Goal: Task Accomplishment & Management: Manage account settings

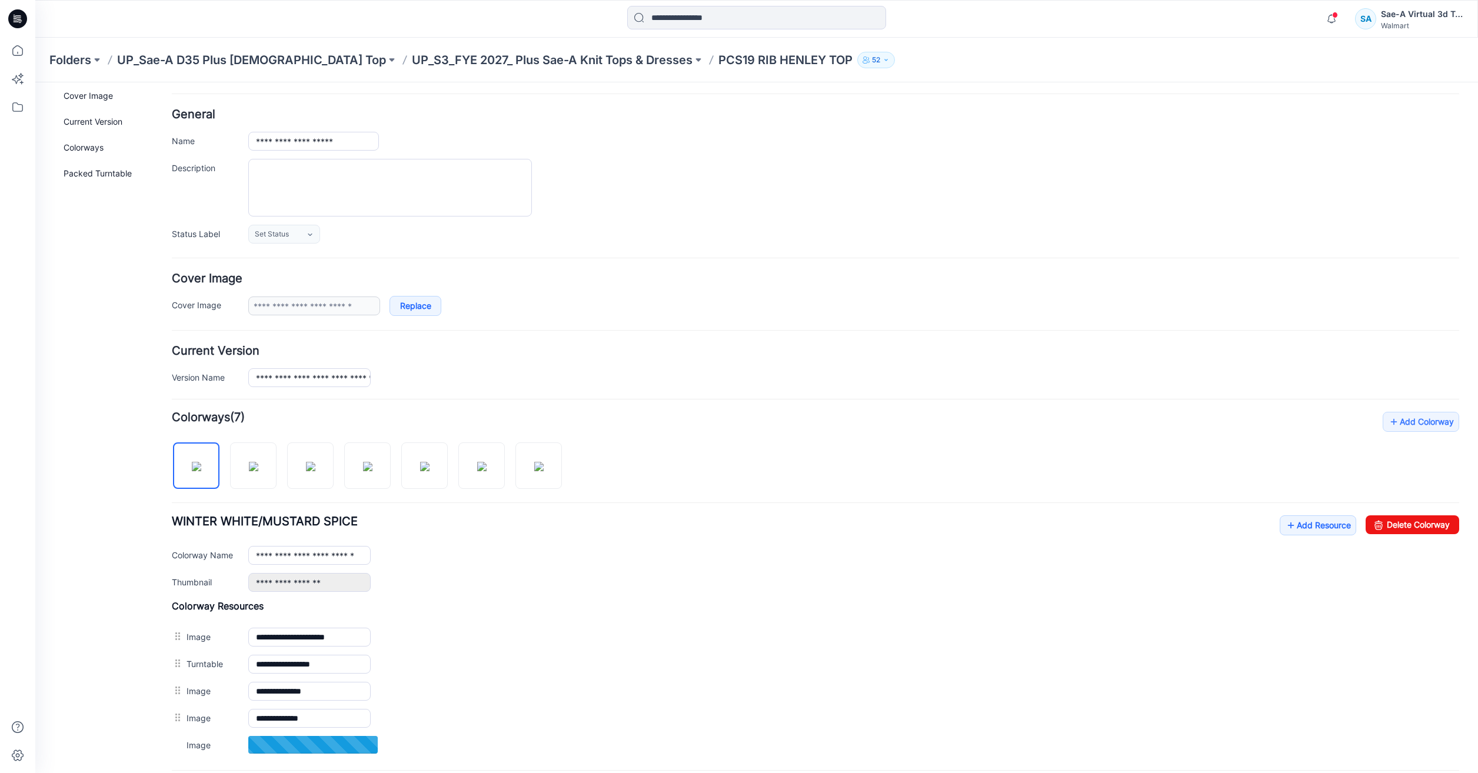
scroll to position [59, 0]
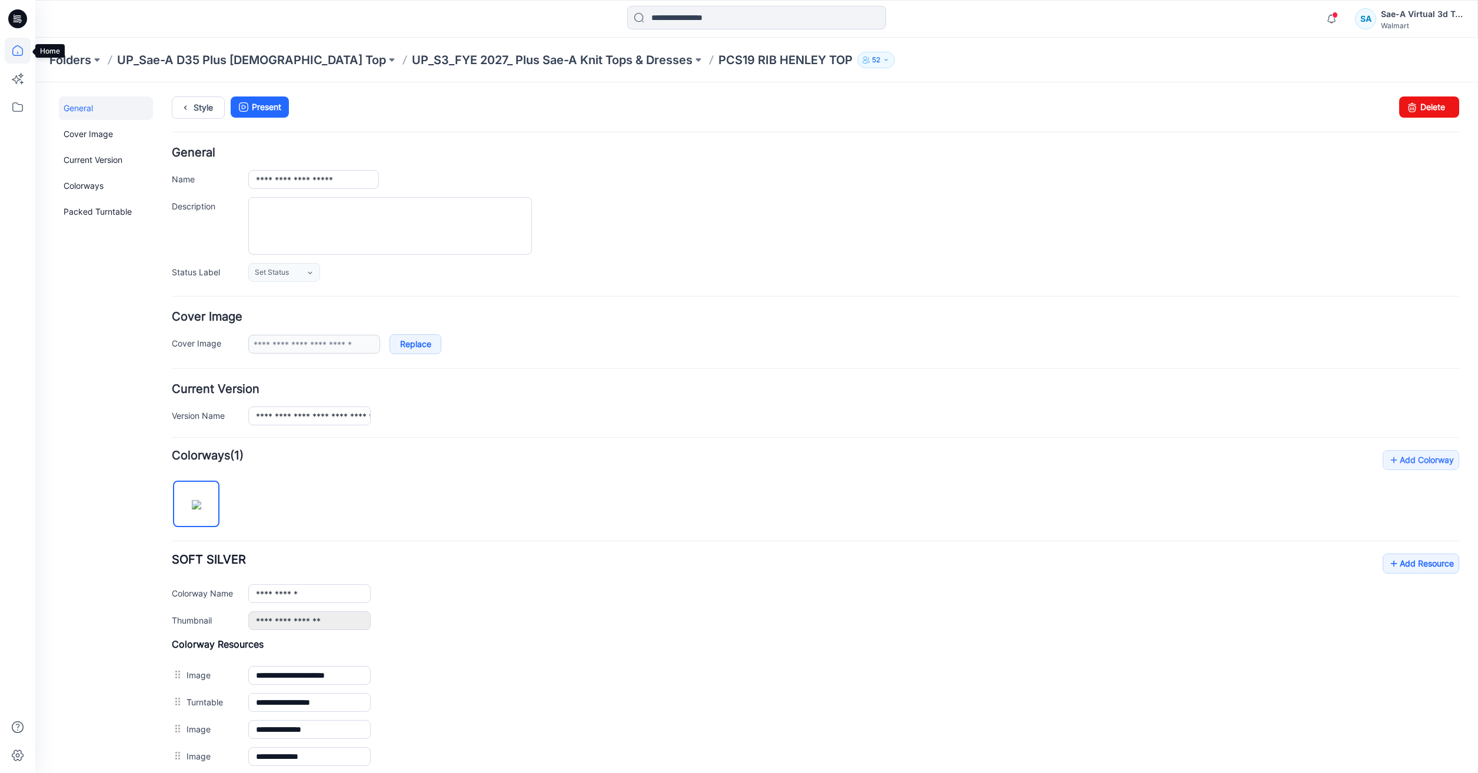
click at [12, 56] on icon at bounding box center [18, 51] width 26 height 26
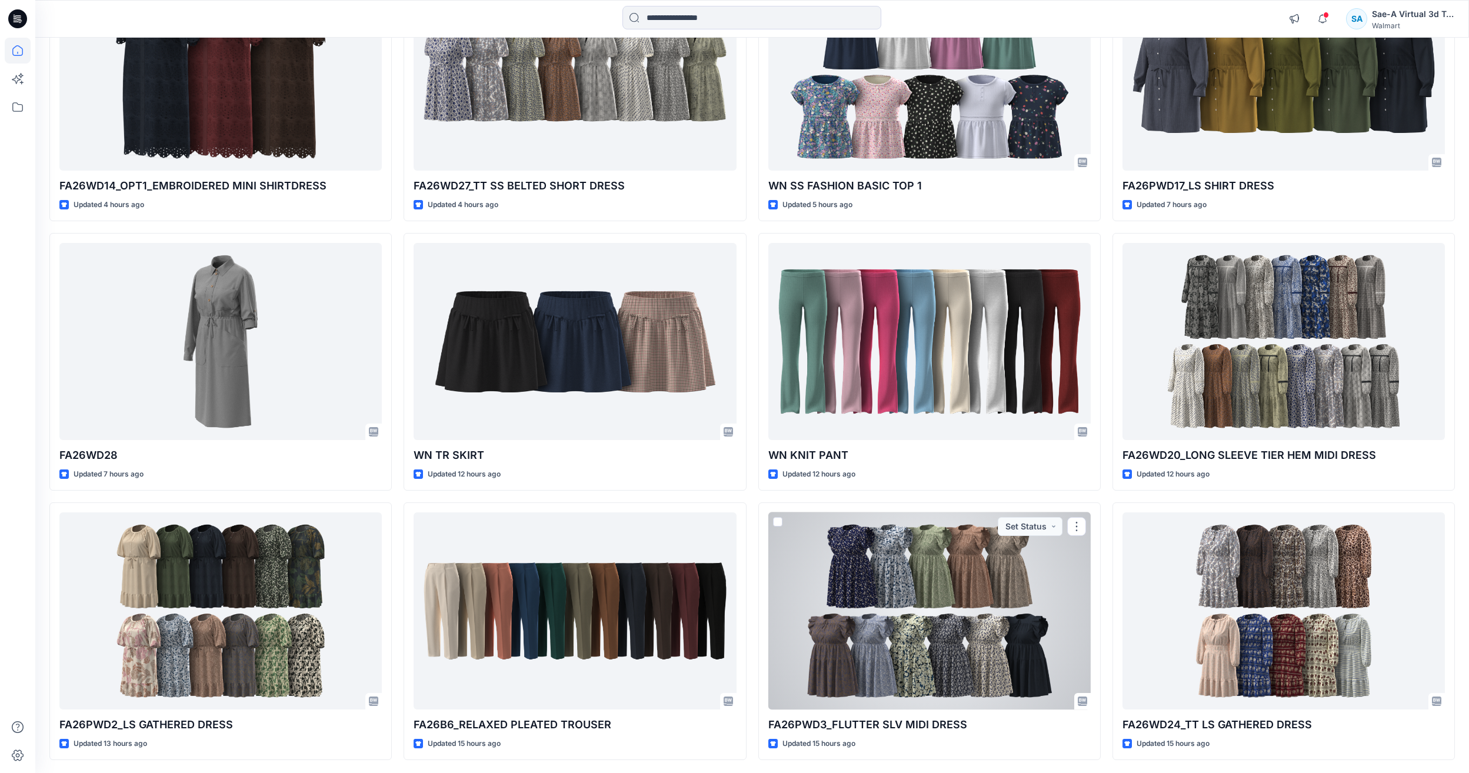
scroll to position [1054, 0]
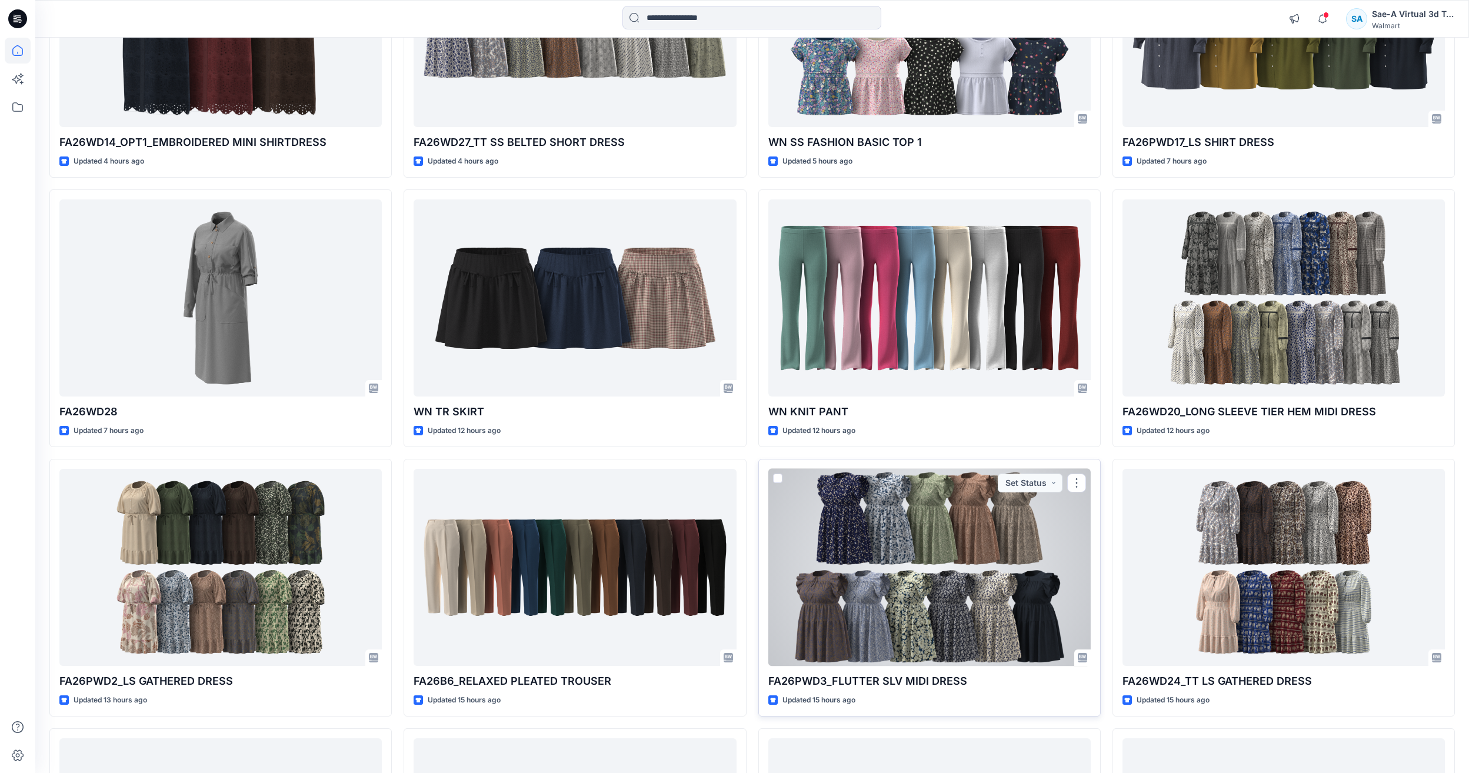
click at [1020, 527] on div at bounding box center [929, 567] width 322 height 197
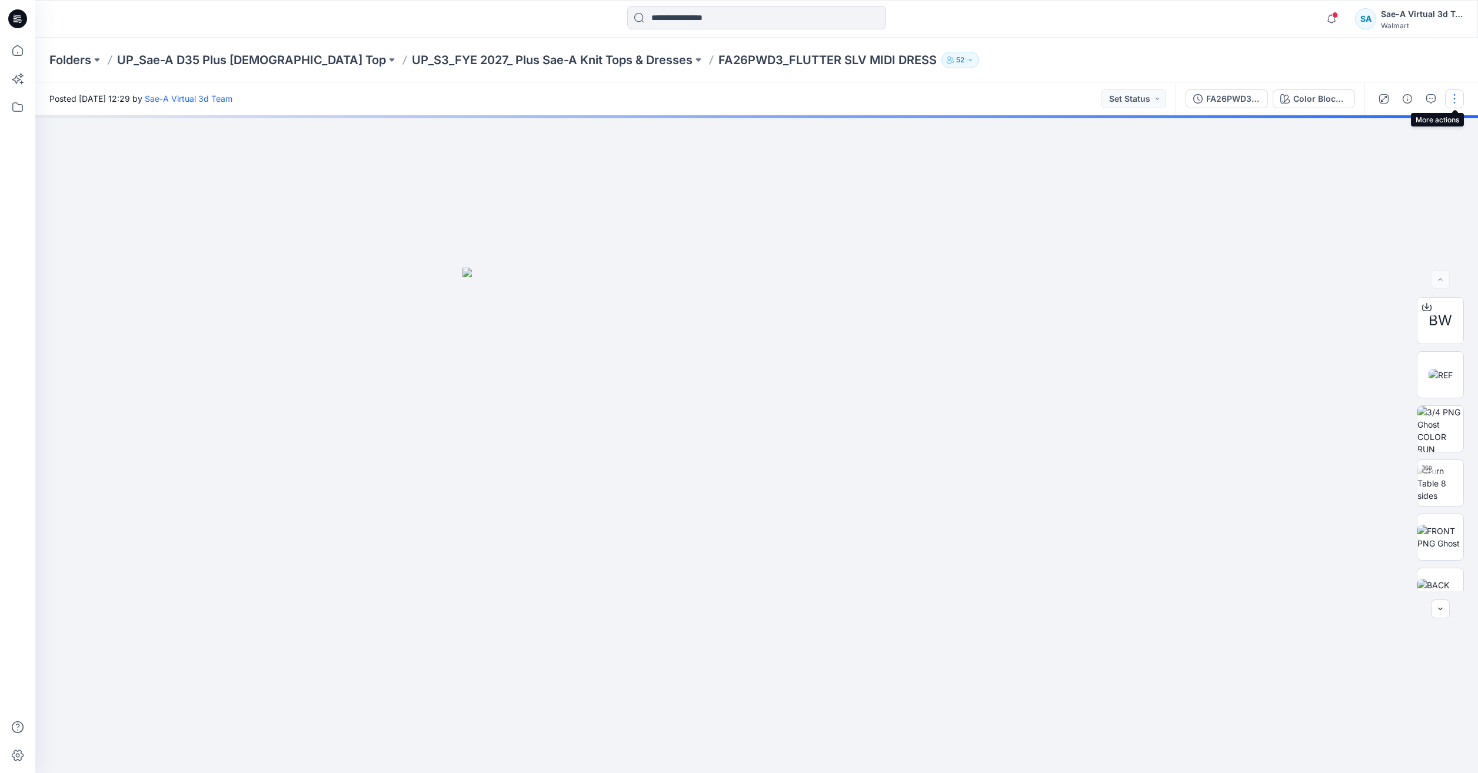
click at [1461, 101] on button "button" at bounding box center [1454, 98] width 19 height 19
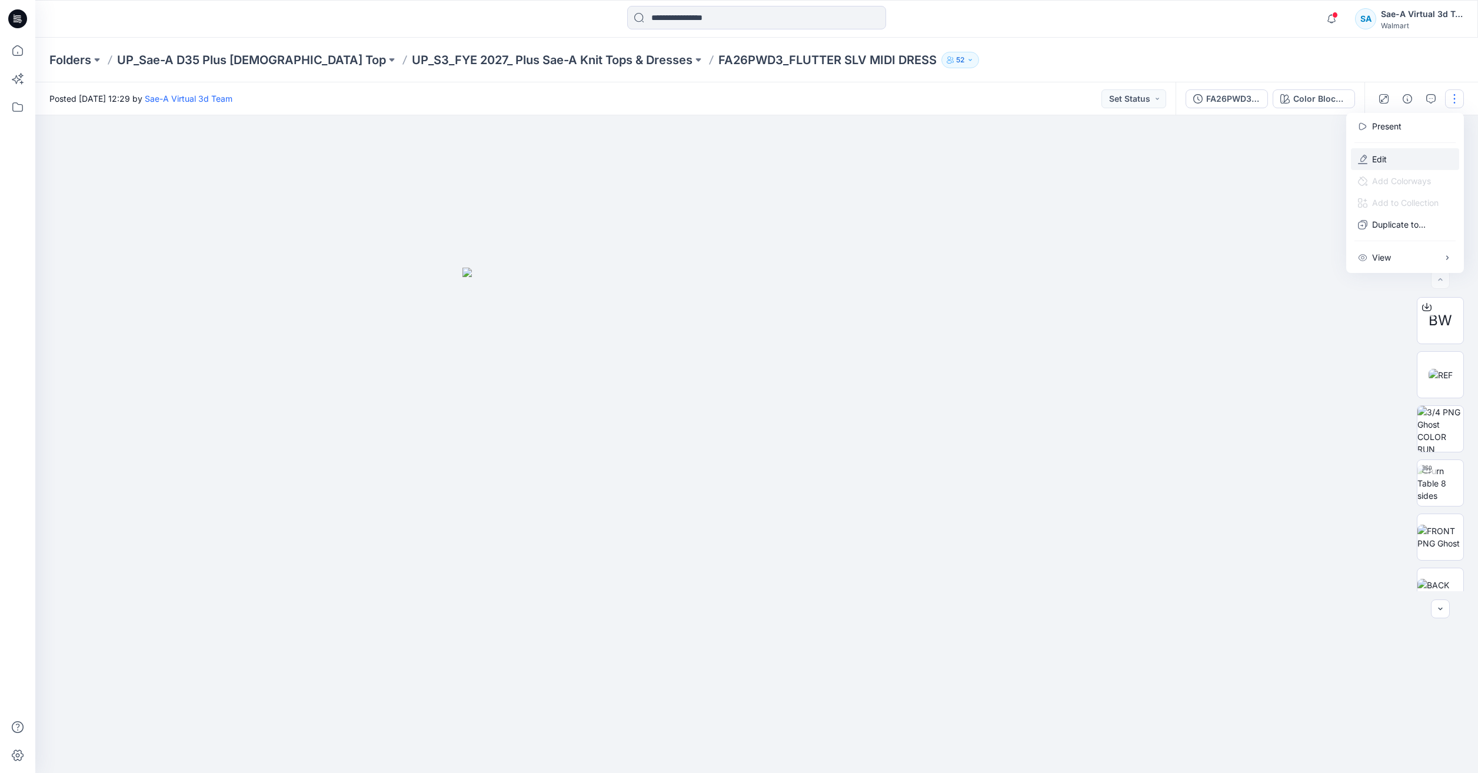
click at [1406, 157] on button "Edit" at bounding box center [1405, 159] width 108 height 22
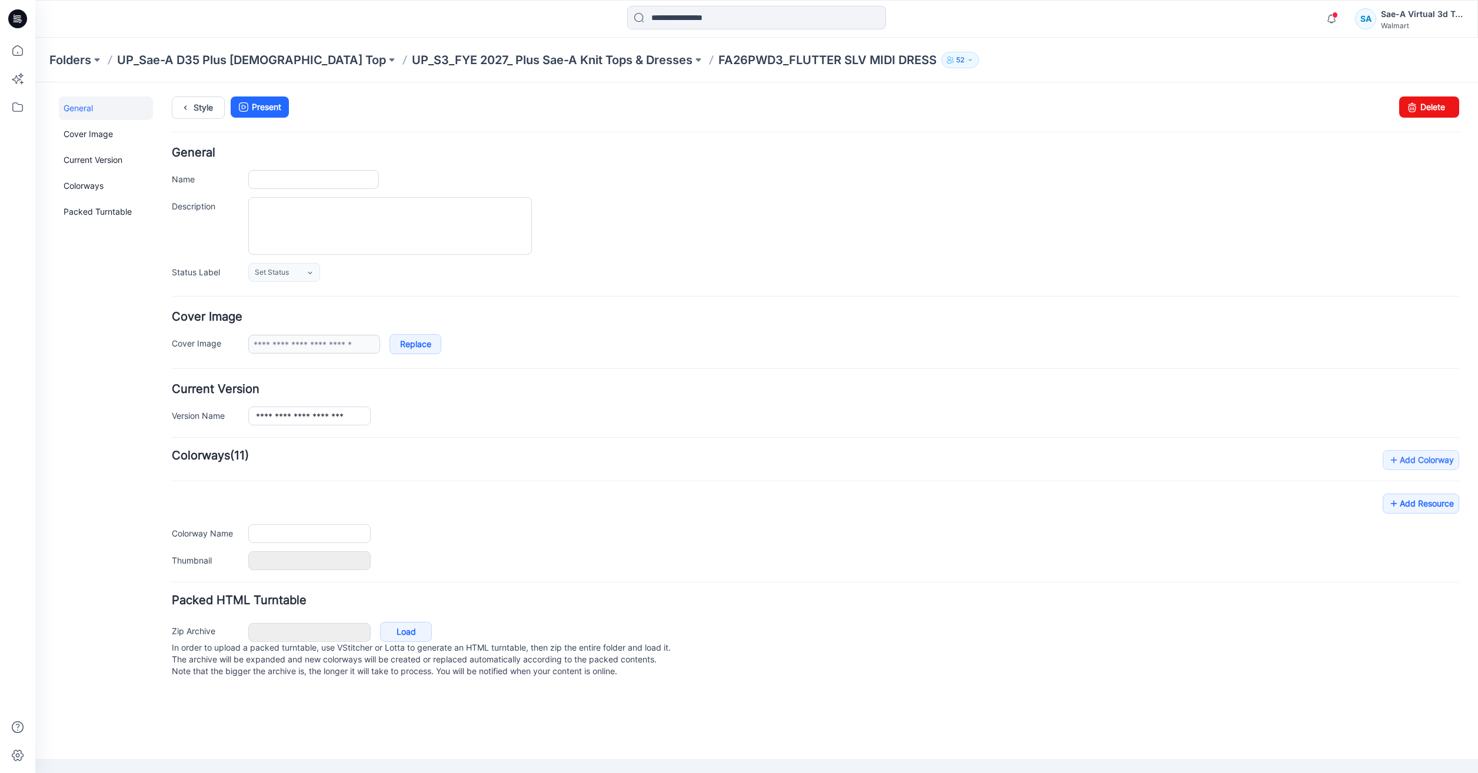
type input "**********"
type input "***"
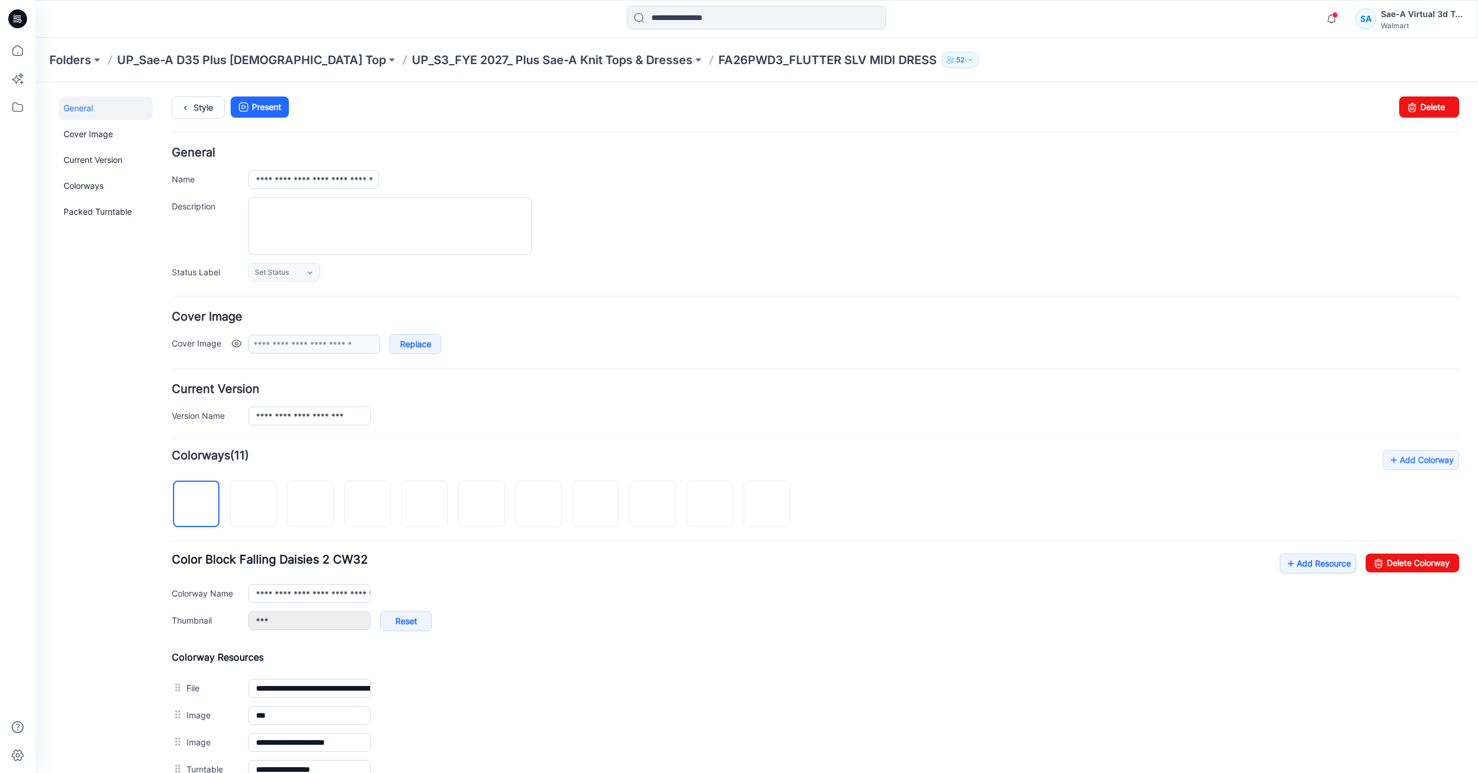
drag, startPoint x: 1094, startPoint y: 377, endPoint x: 1048, endPoint y: 350, distance: 53.3
click at [1082, 366] on form "**********" at bounding box center [815, 547] width 1287 height 801
click at [217, 107] on link "Style" at bounding box center [198, 107] width 53 height 22
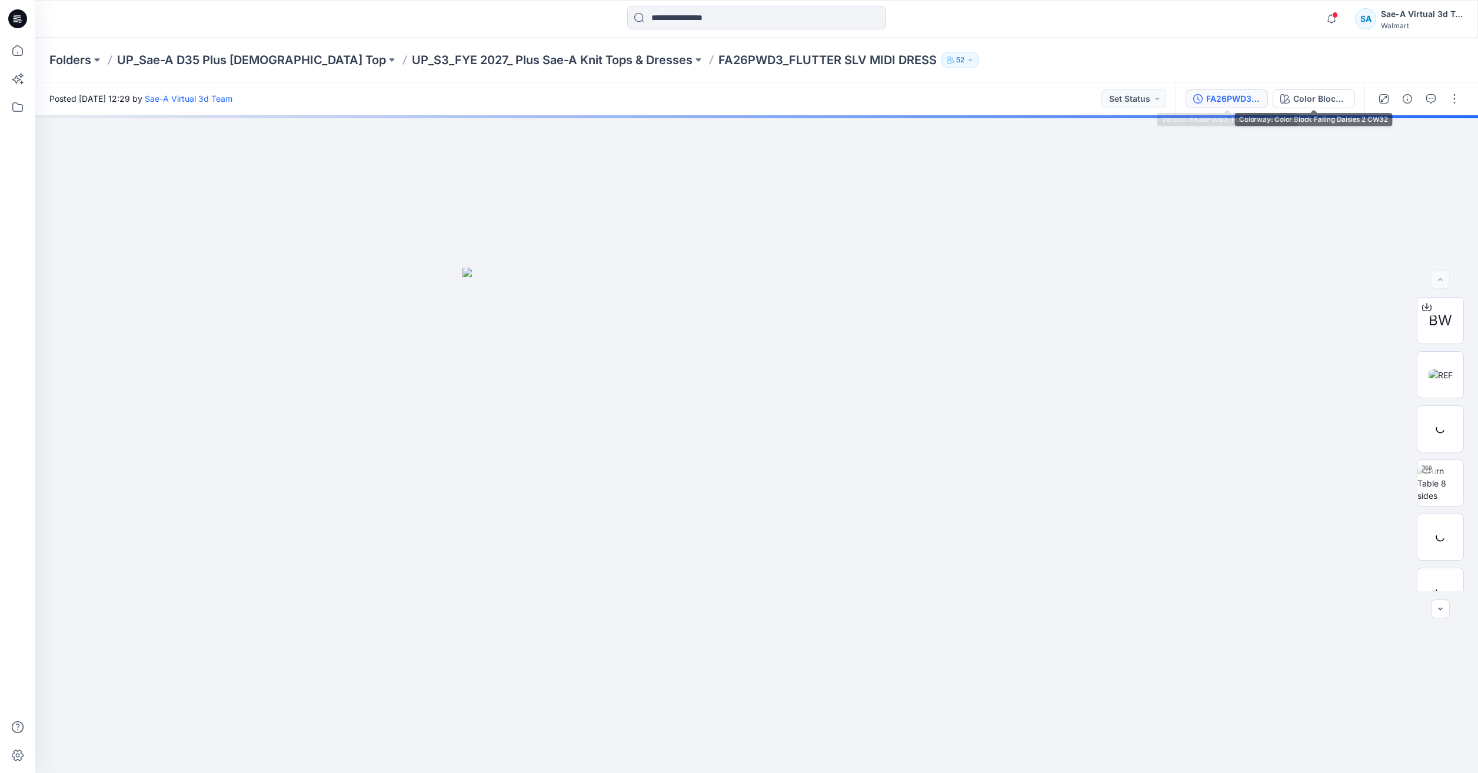
click at [1255, 104] on div "FA26PWD3_FULL COLORWAYS" at bounding box center [1233, 98] width 54 height 13
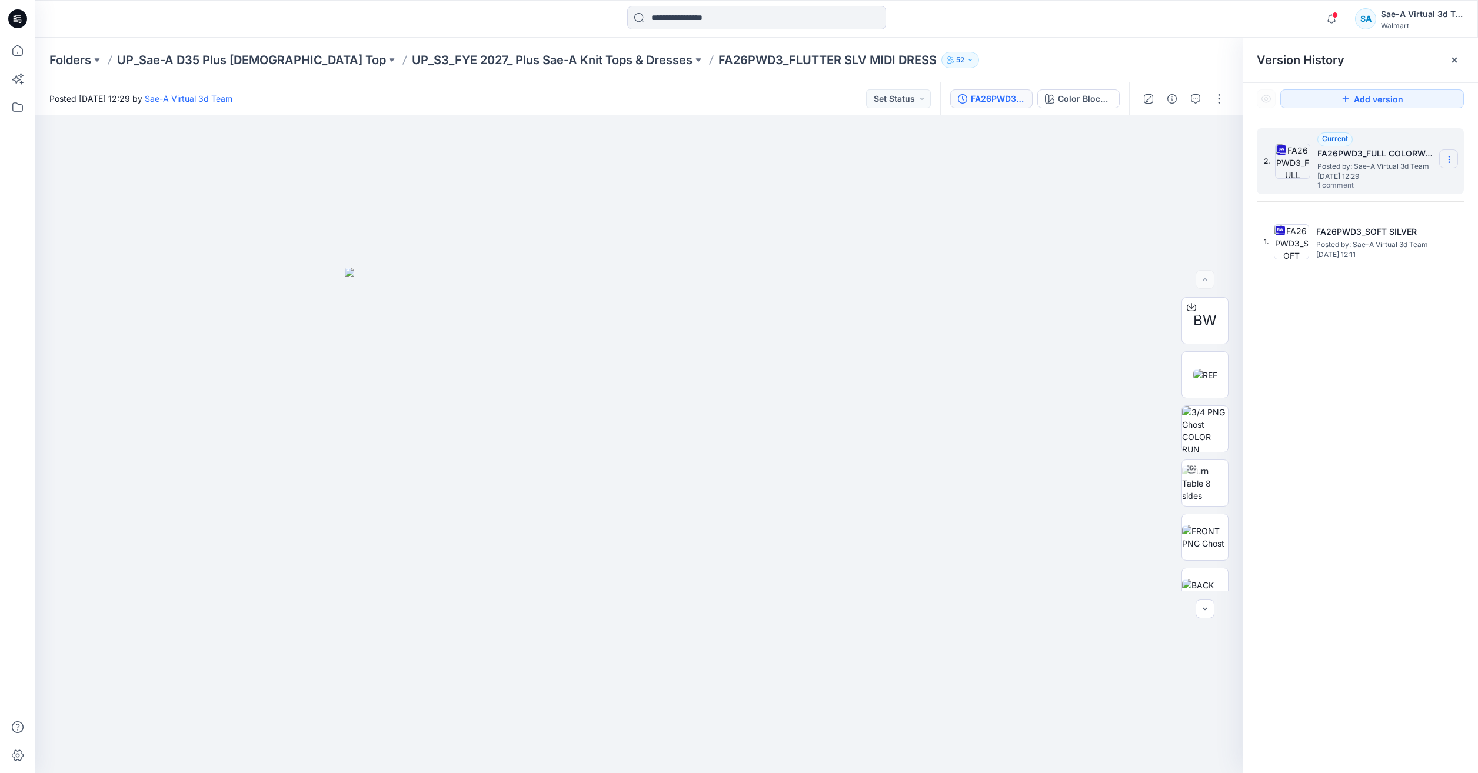
click at [1449, 162] on icon at bounding box center [1448, 162] width 1 height 1
click at [1367, 254] on span "Delete Version" at bounding box center [1367, 258] width 55 height 14
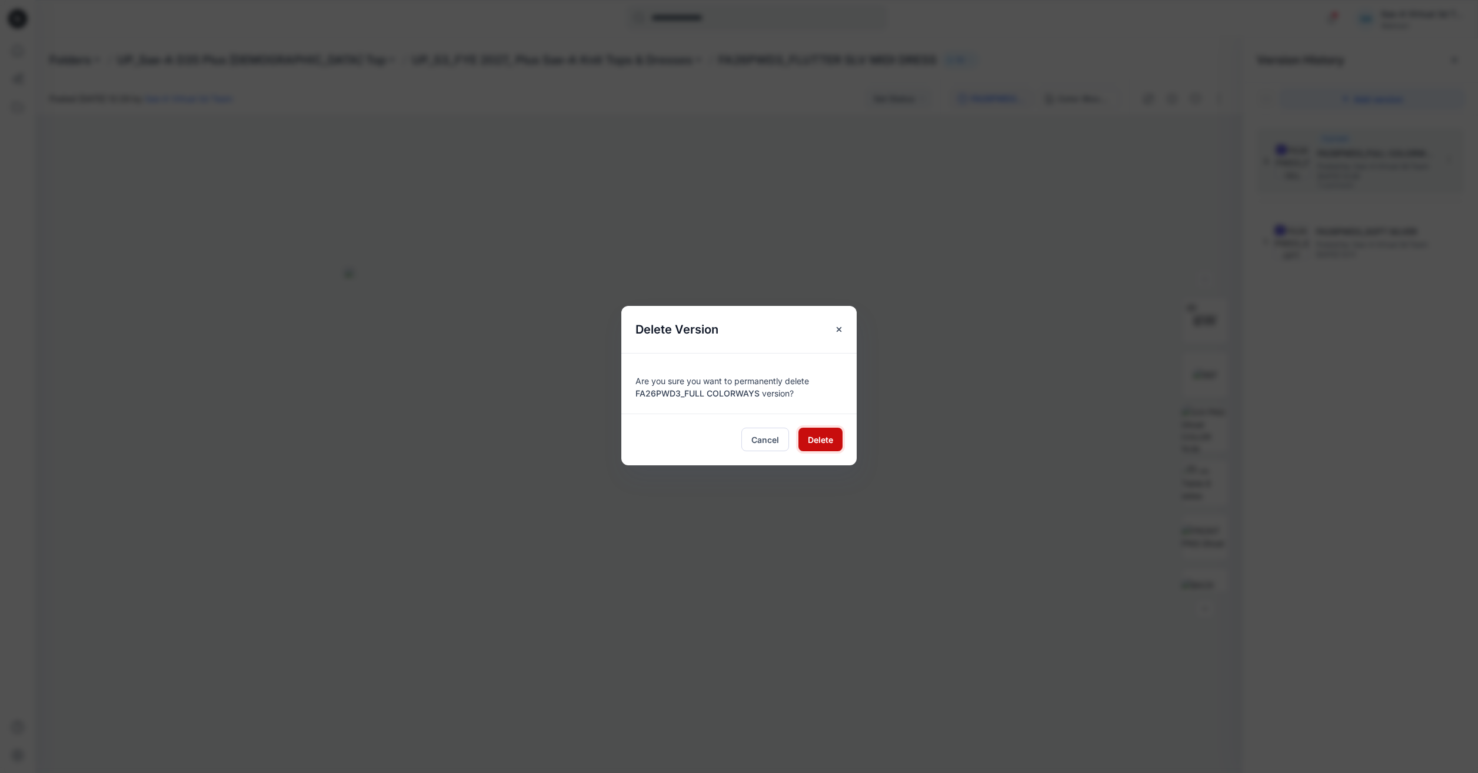
click at [825, 441] on span "Delete" at bounding box center [820, 440] width 25 height 12
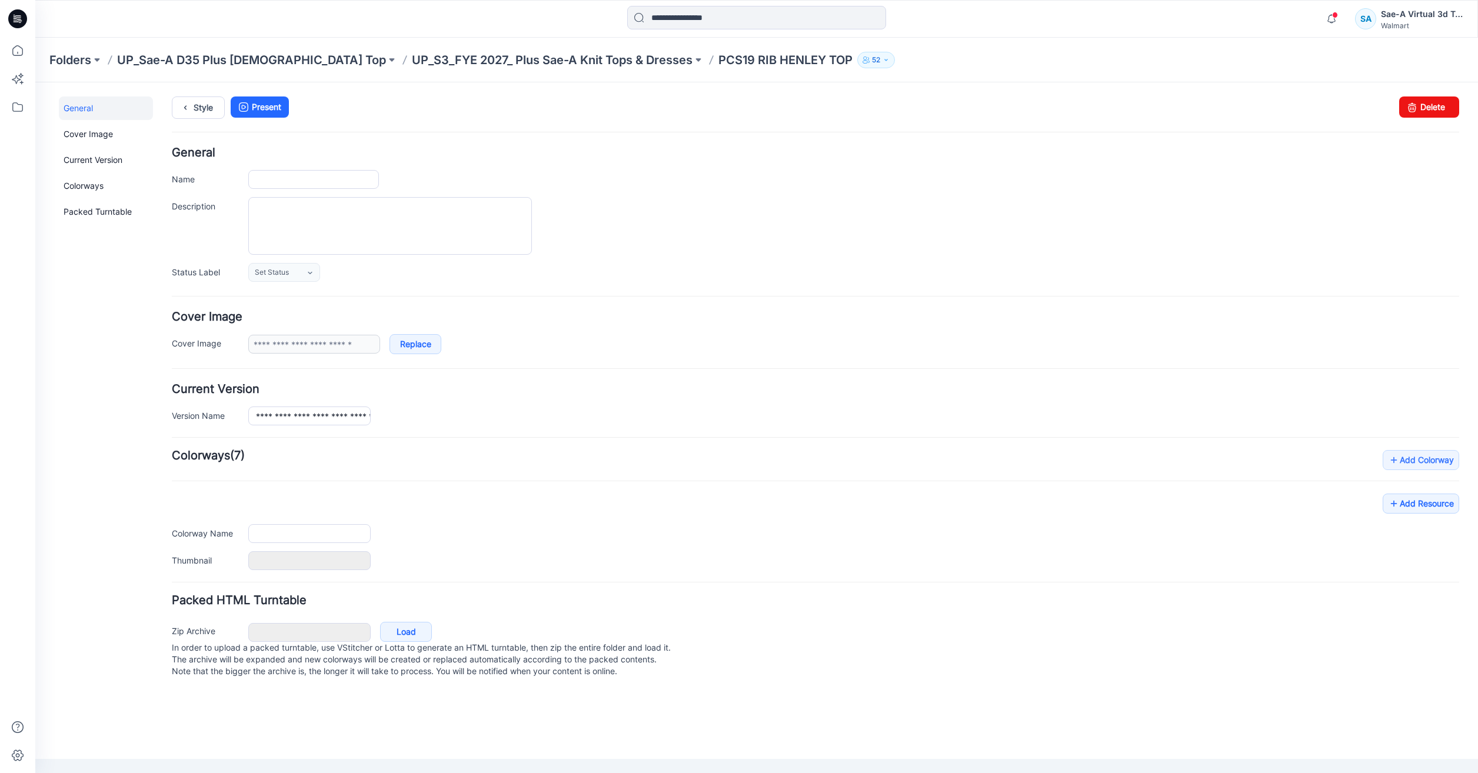
type input "**********"
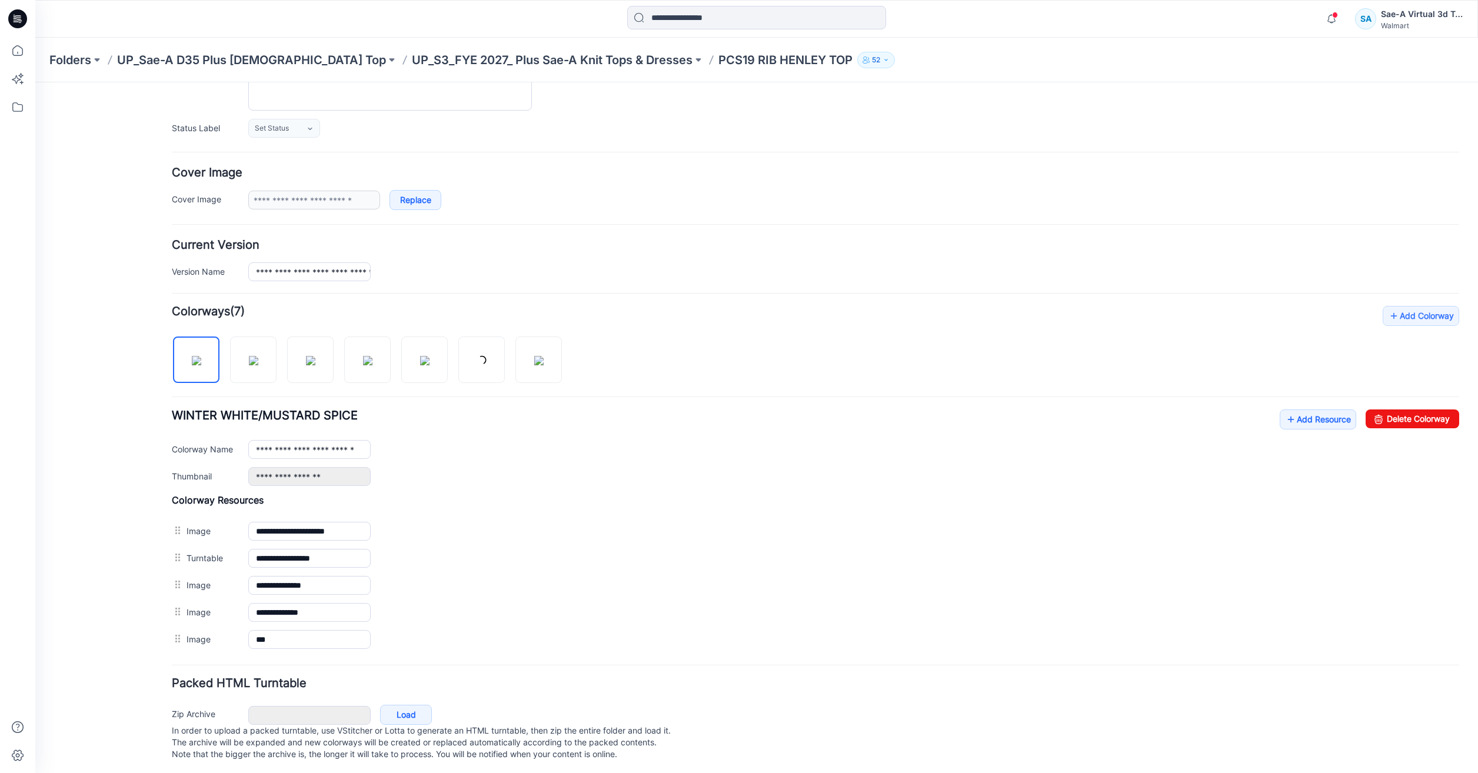
scroll to position [159, 0]
click at [1337, 406] on link "Add Resource" at bounding box center [1317, 416] width 76 height 20
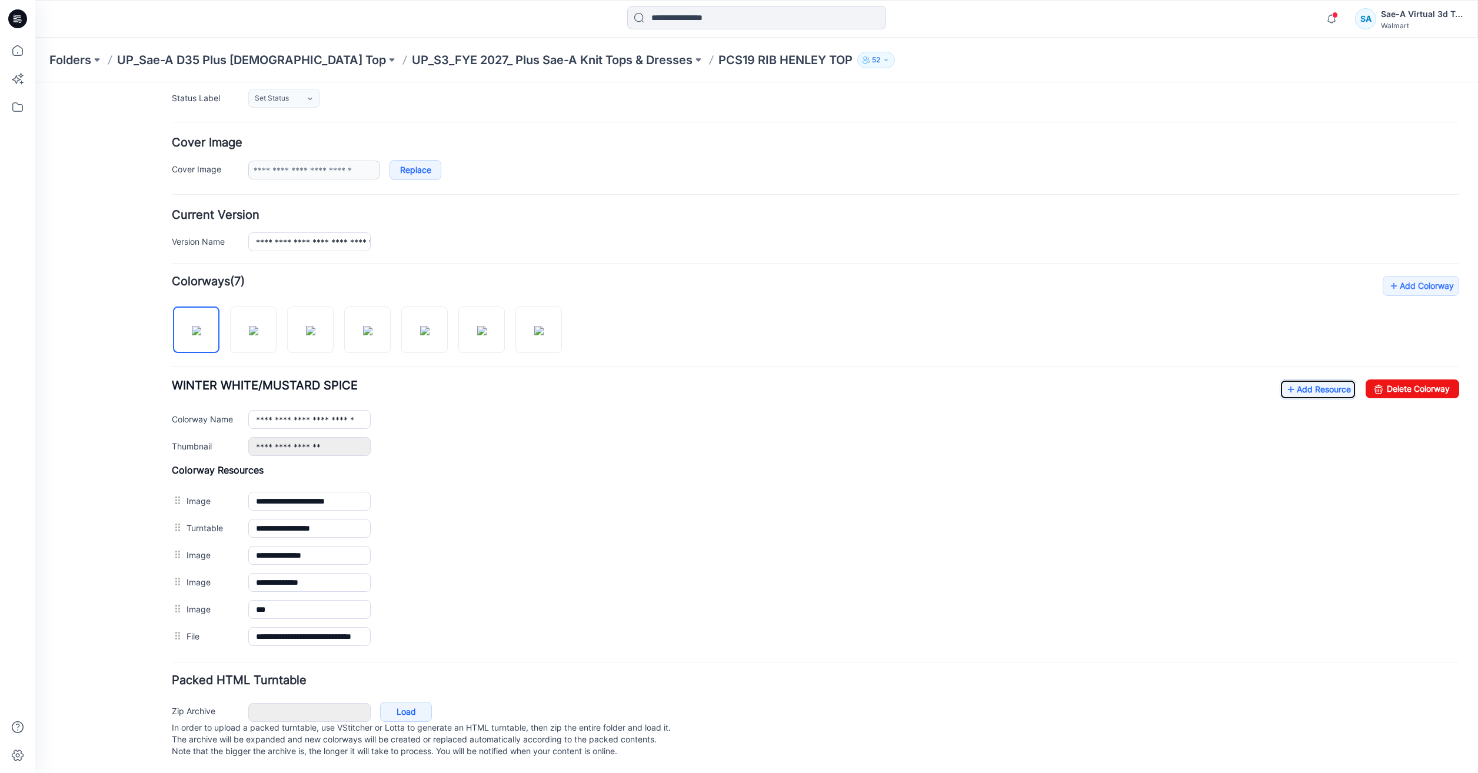
scroll to position [186, 0]
click at [1297, 379] on link "Add Resource" at bounding box center [1317, 389] width 76 height 20
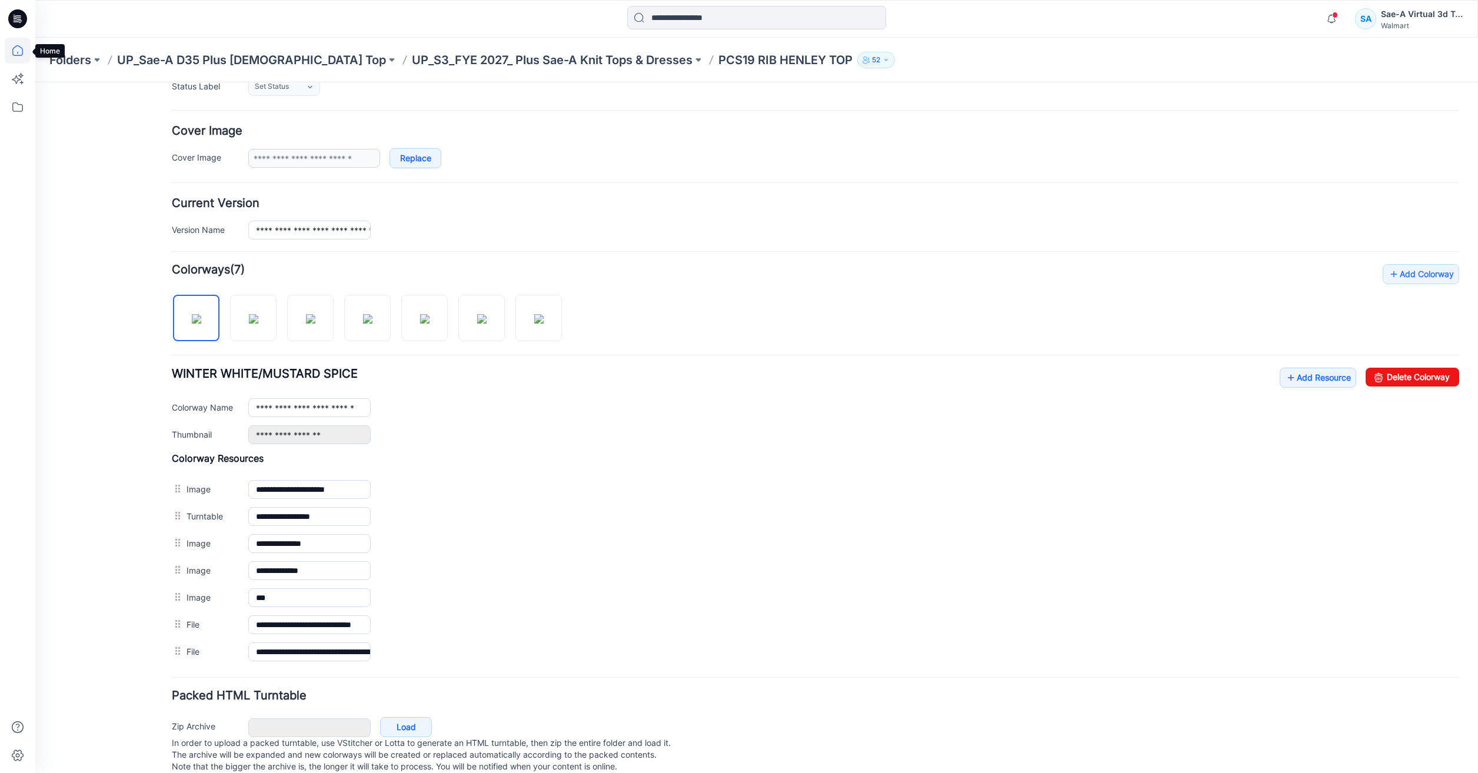
click at [14, 56] on icon at bounding box center [18, 51] width 26 height 26
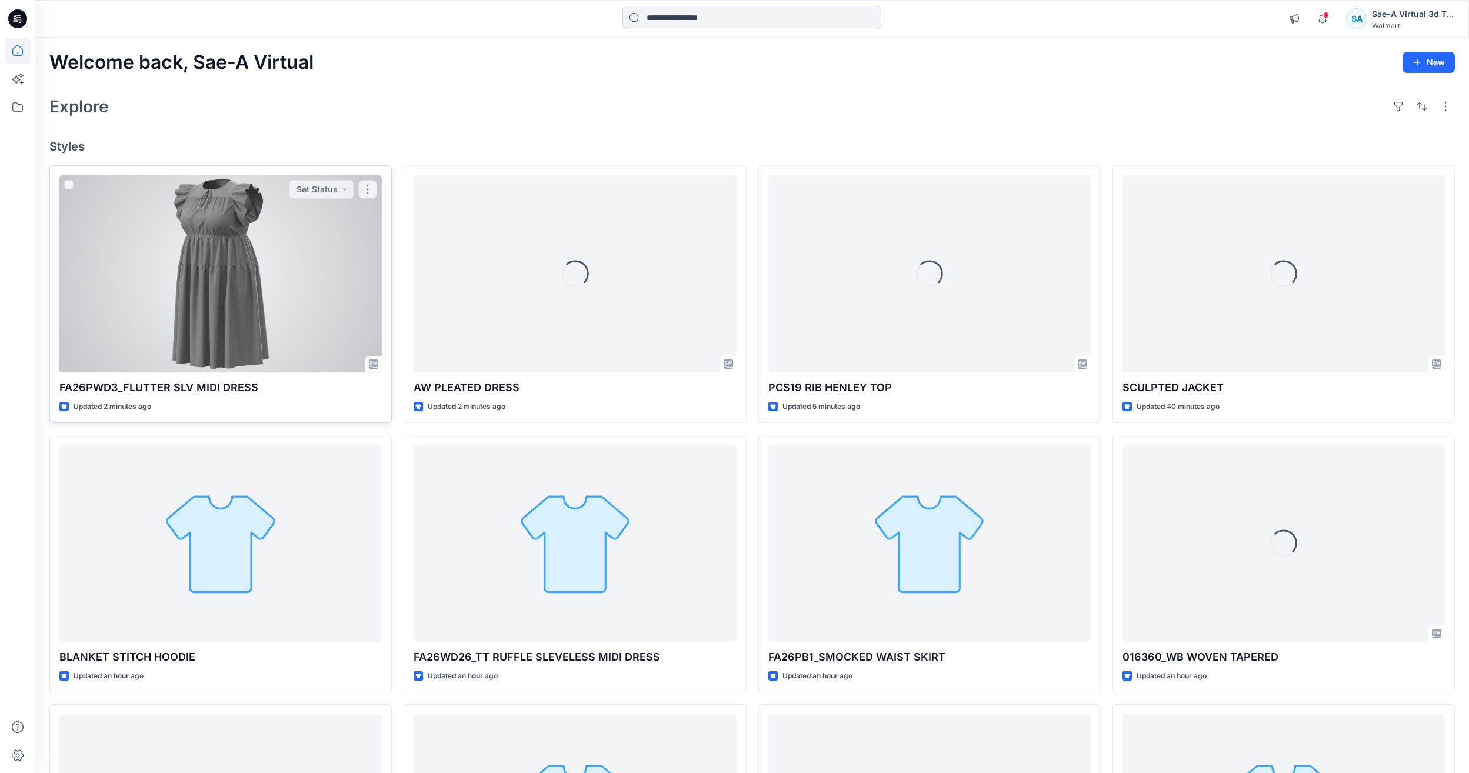
click at [300, 319] on div at bounding box center [220, 273] width 322 height 197
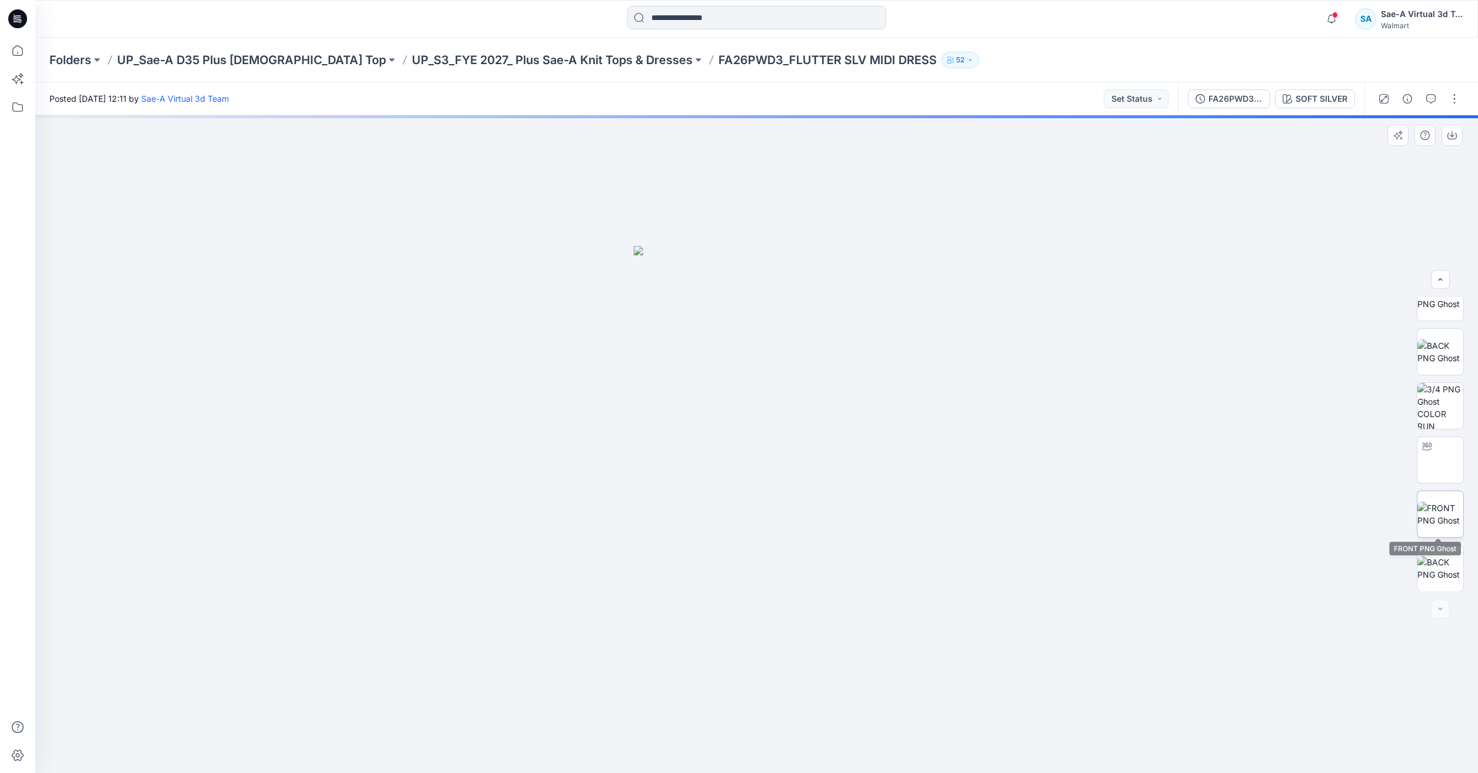
scroll to position [132, 0]
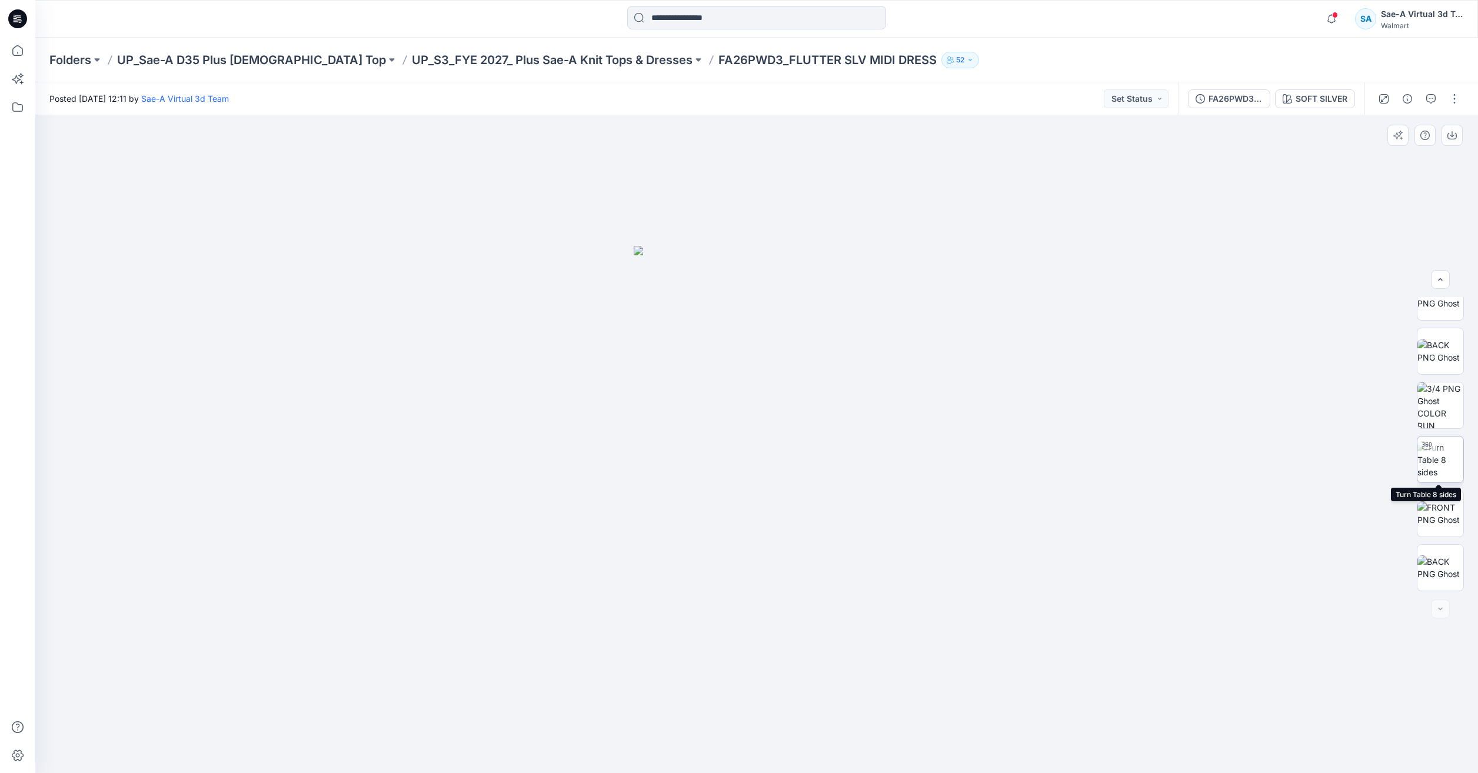
click at [1434, 466] on img at bounding box center [1440, 459] width 46 height 37
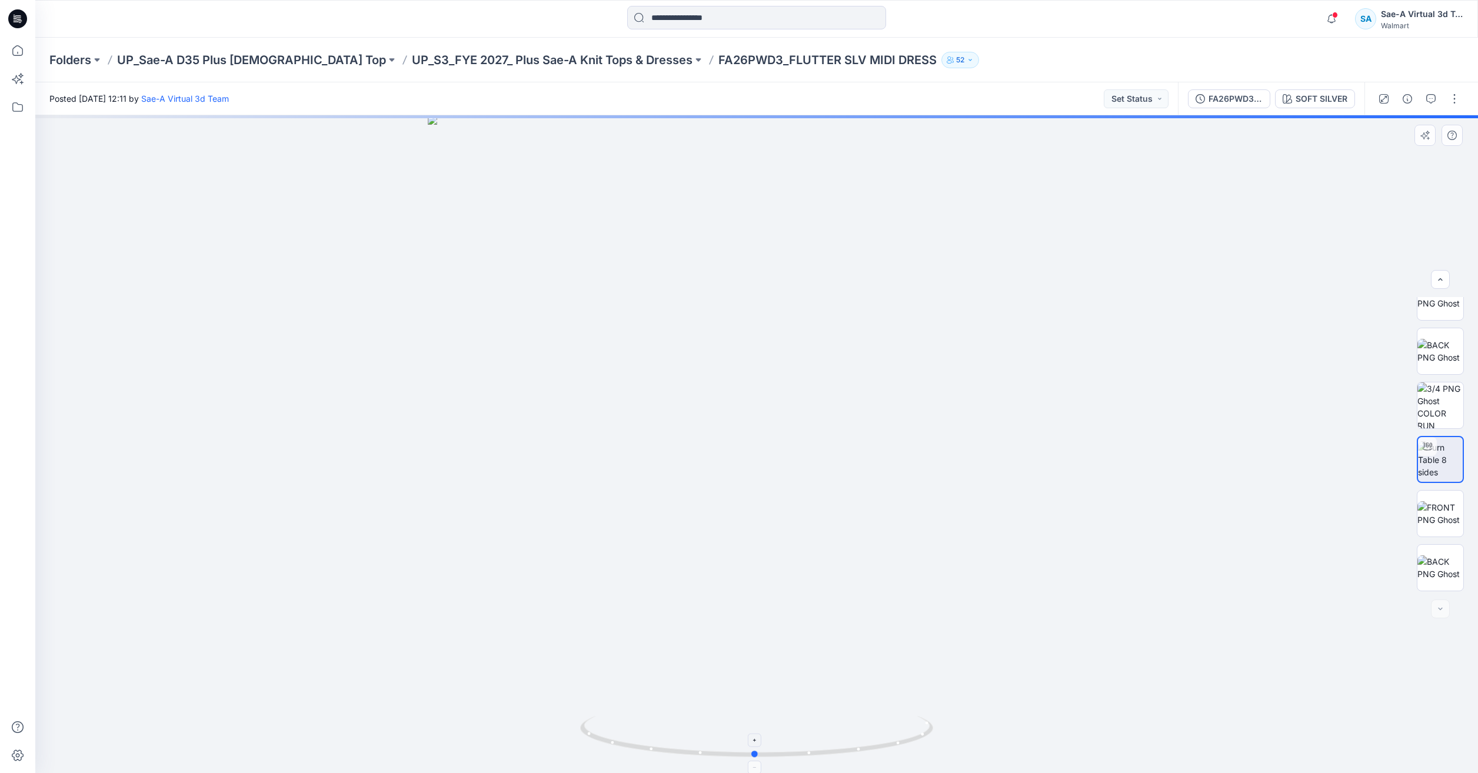
drag, startPoint x: 824, startPoint y: 751, endPoint x: 834, endPoint y: 739, distance: 15.8
click at [834, 739] on icon at bounding box center [758, 738] width 356 height 44
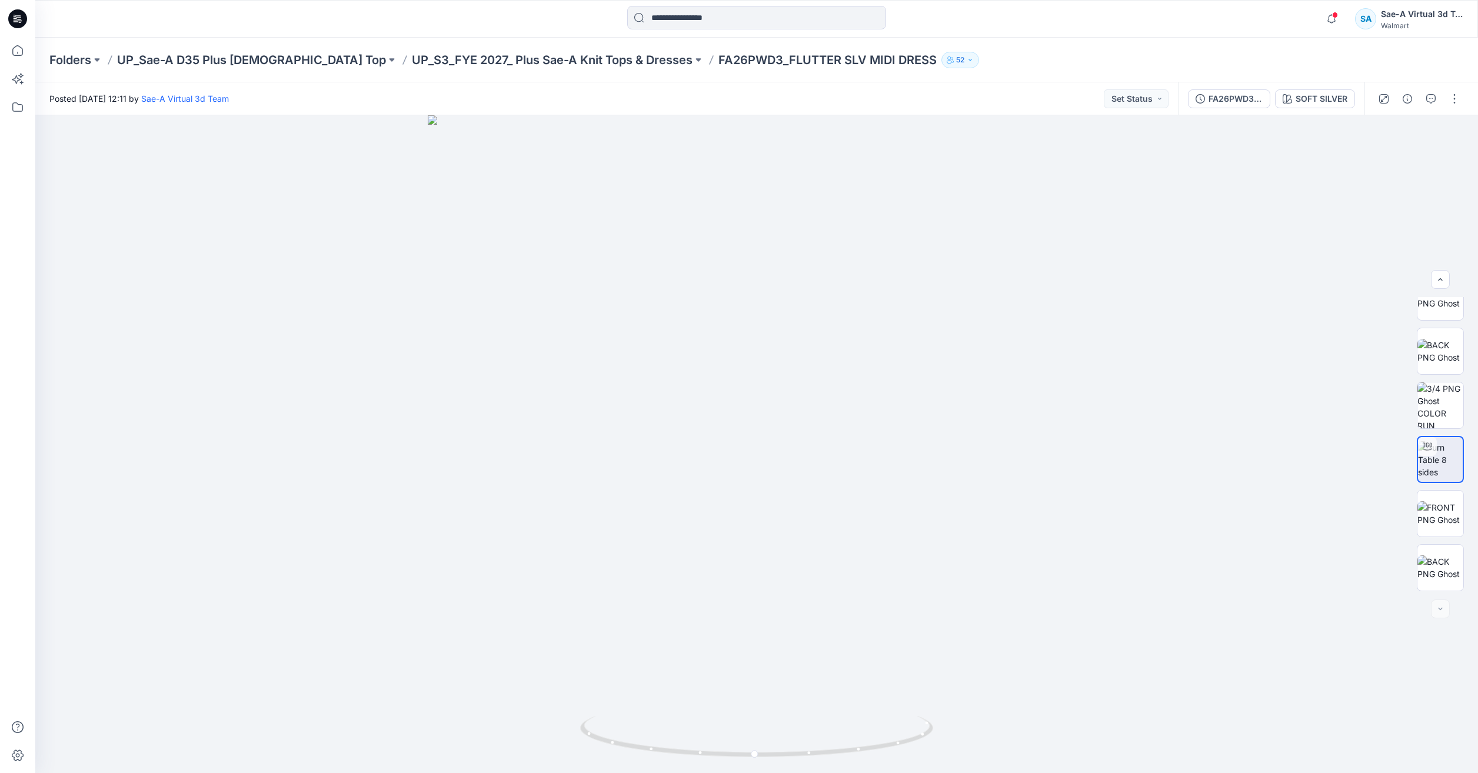
click at [1449, 109] on div at bounding box center [1418, 98] width 109 height 33
click at [1449, 102] on button "button" at bounding box center [1454, 98] width 19 height 19
click at [1402, 160] on button "Edit" at bounding box center [1405, 159] width 108 height 22
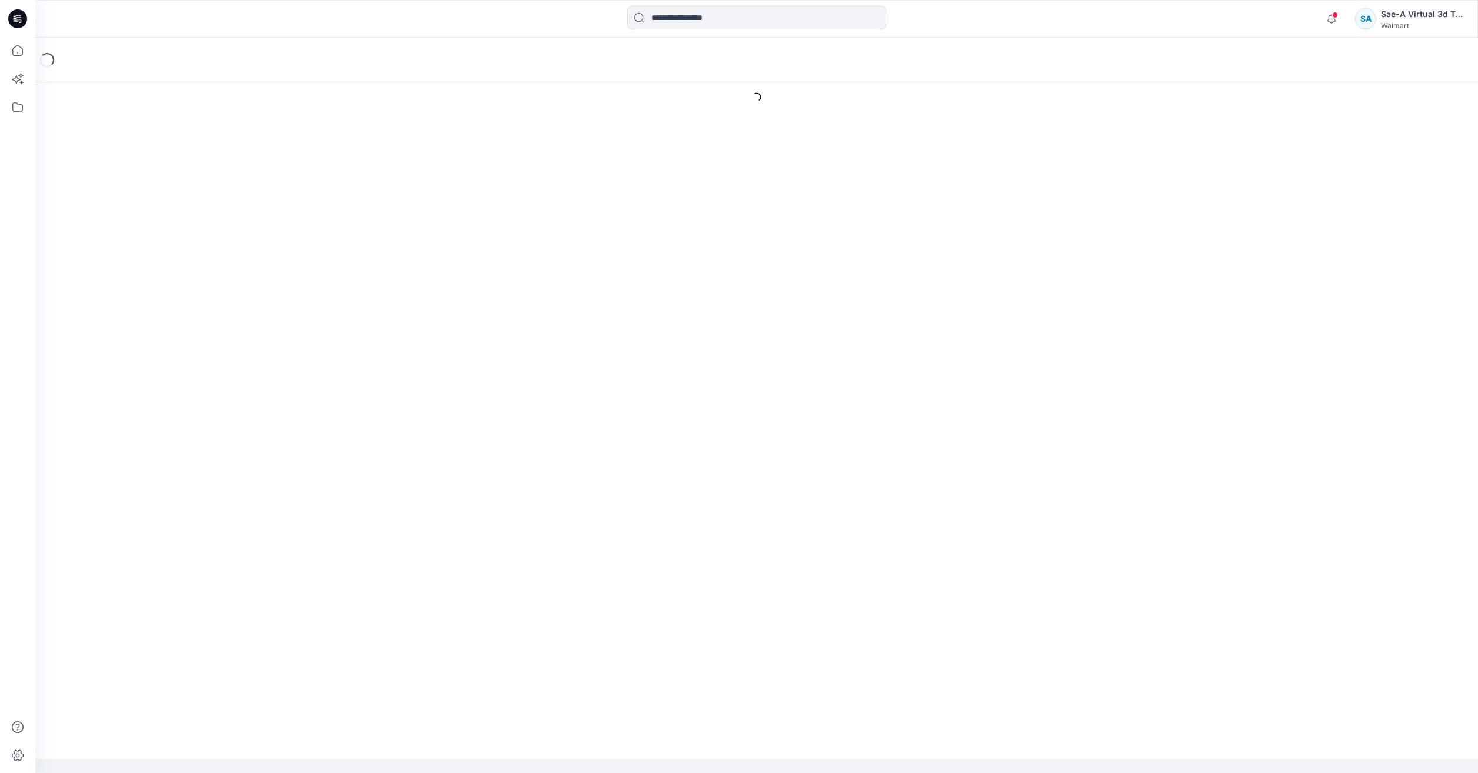
type input "**********"
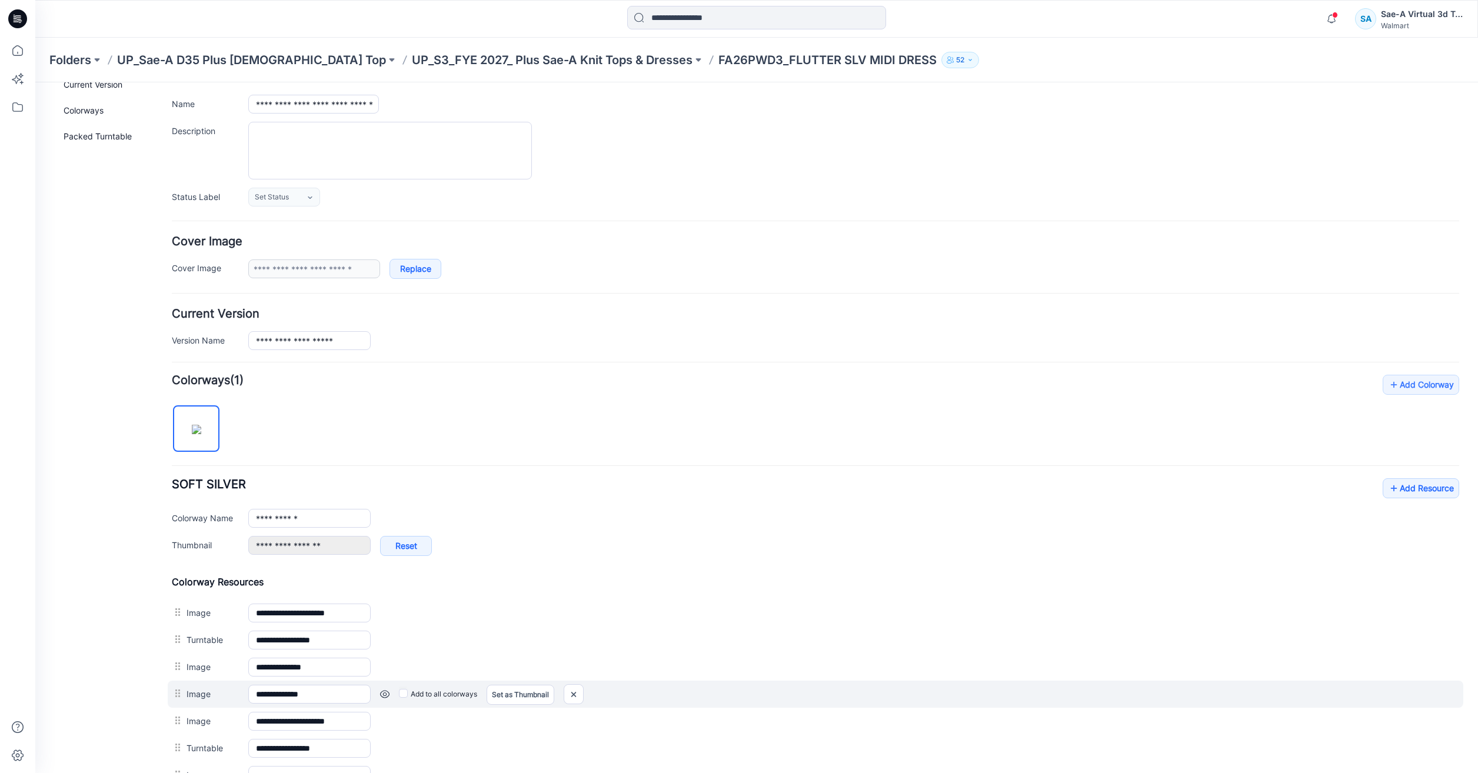
scroll to position [235, 0]
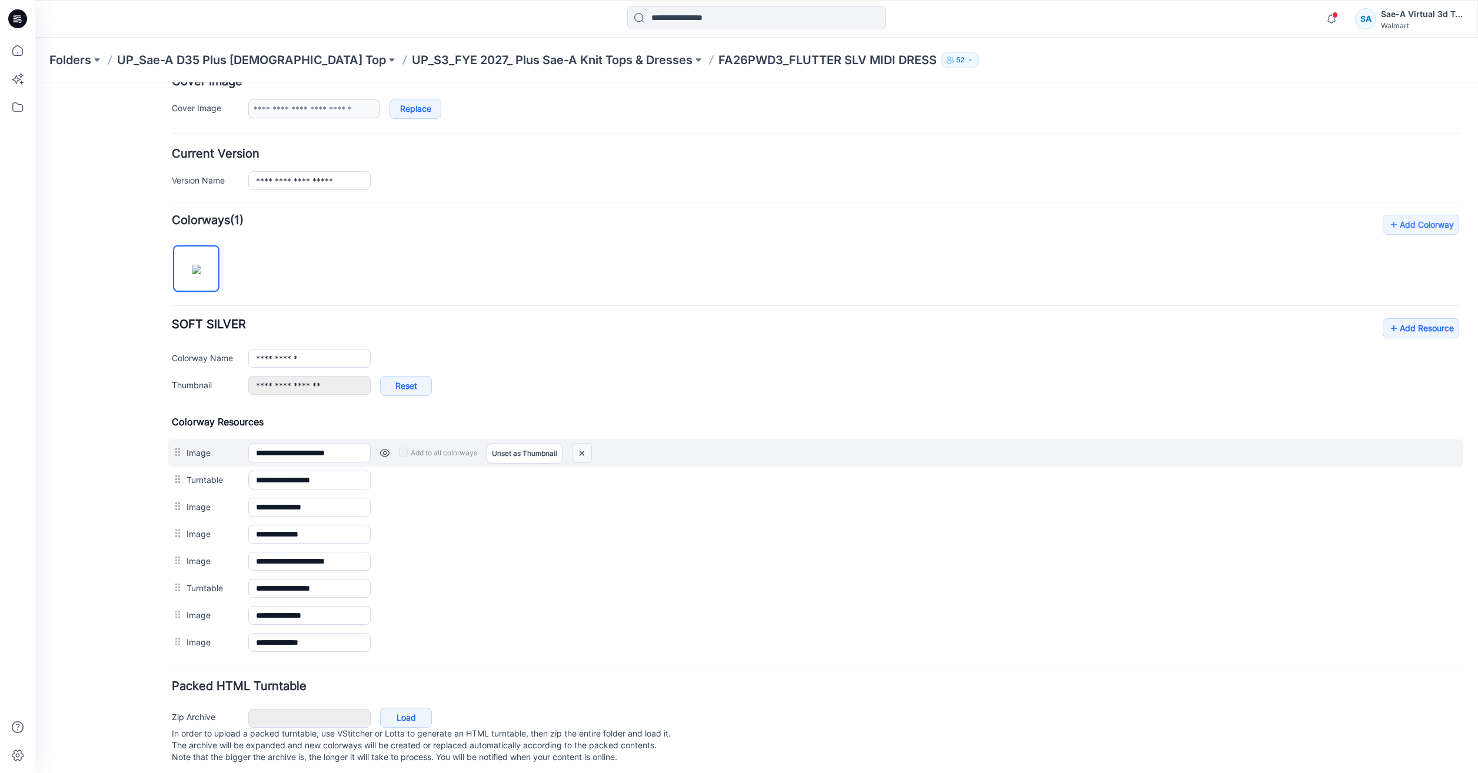
click at [579, 456] on img at bounding box center [581, 453] width 19 height 19
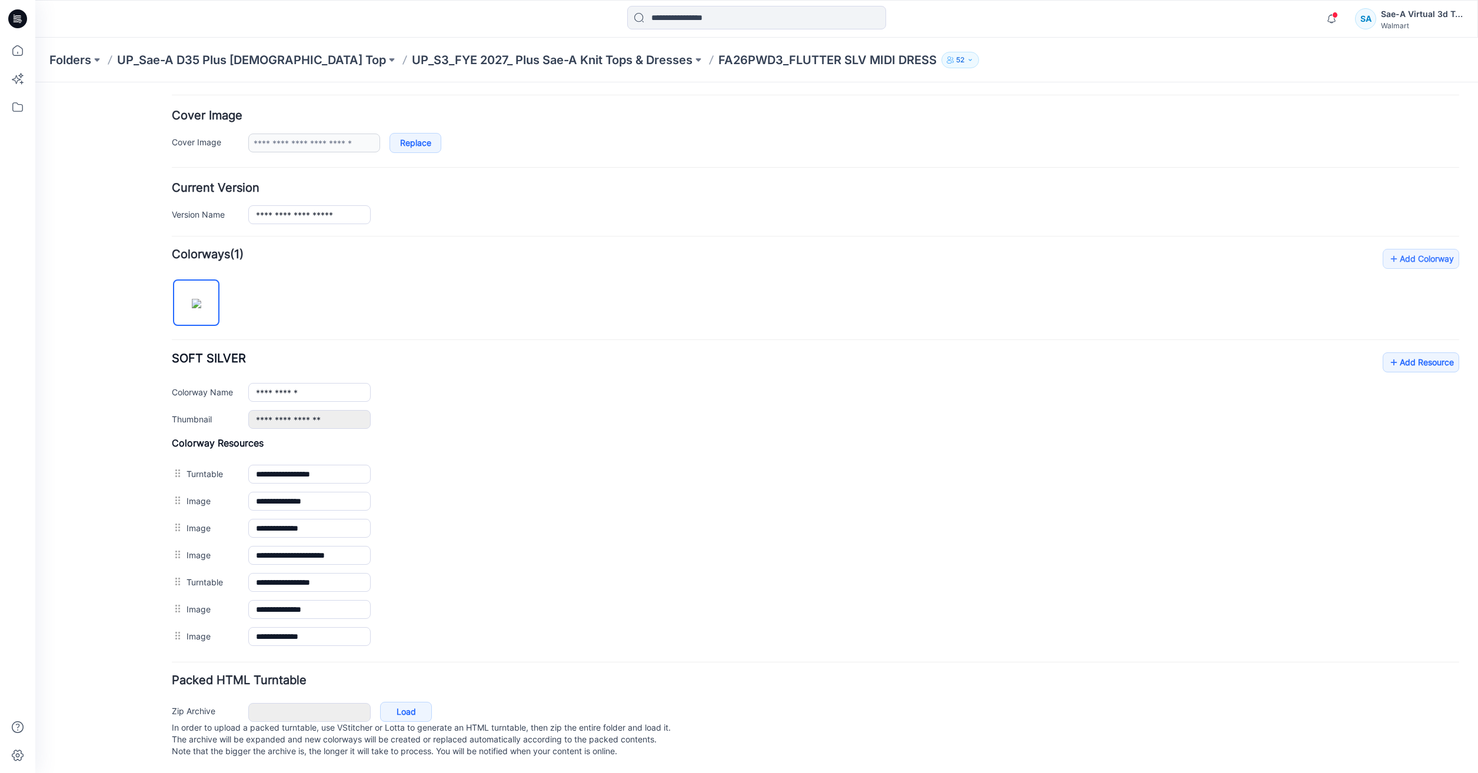
scroll to position [186, 0]
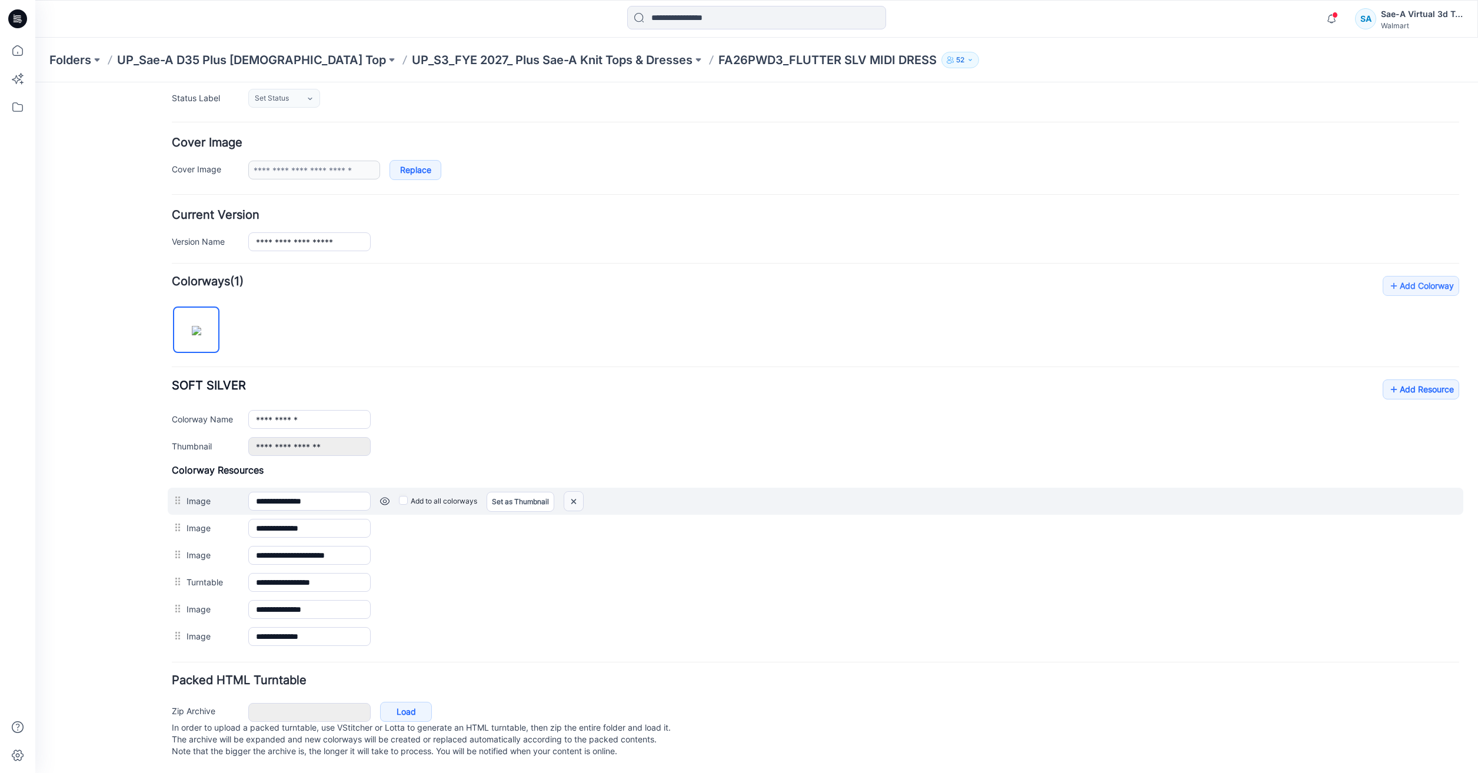
click at [575, 492] on img at bounding box center [573, 501] width 19 height 19
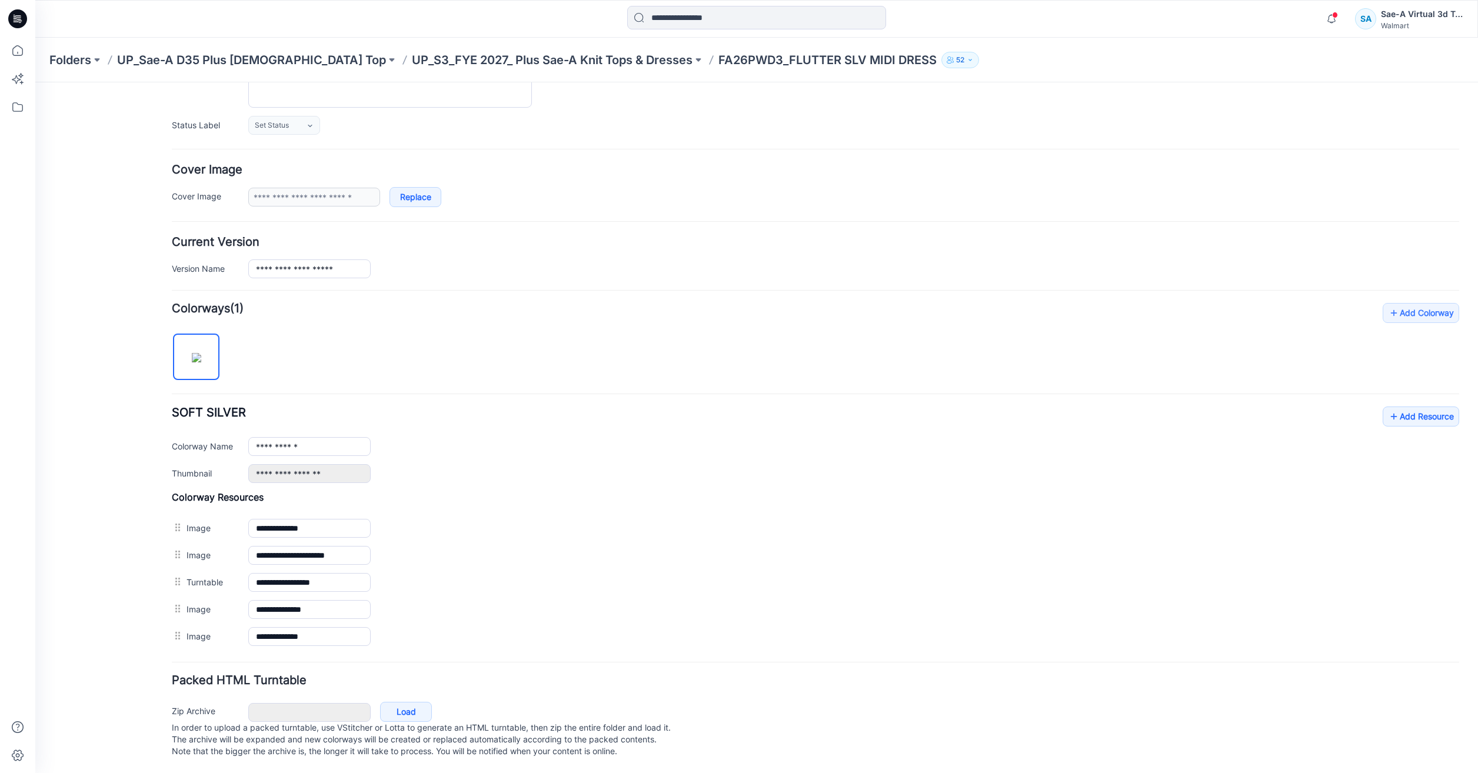
scroll to position [159, 0]
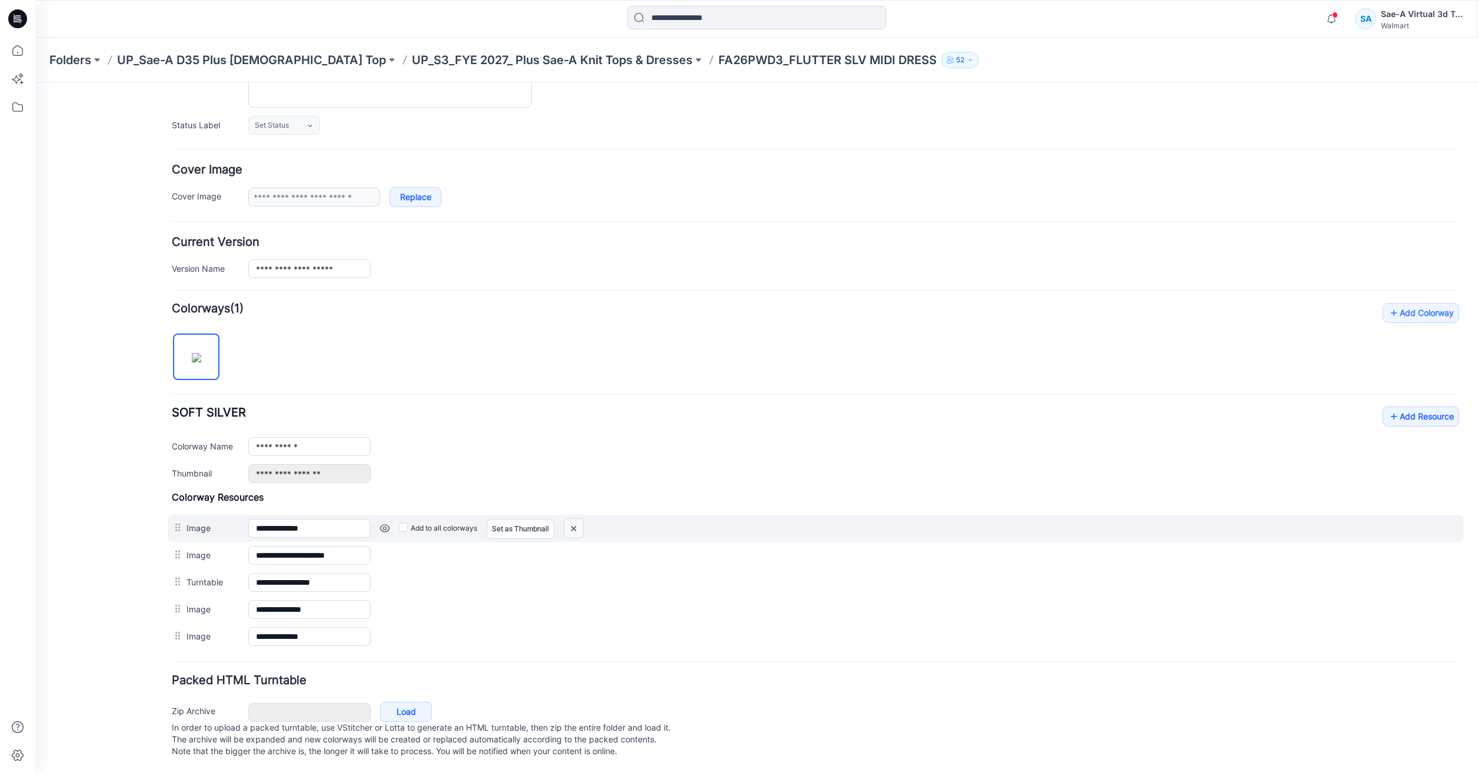
click at [574, 520] on img at bounding box center [573, 528] width 19 height 19
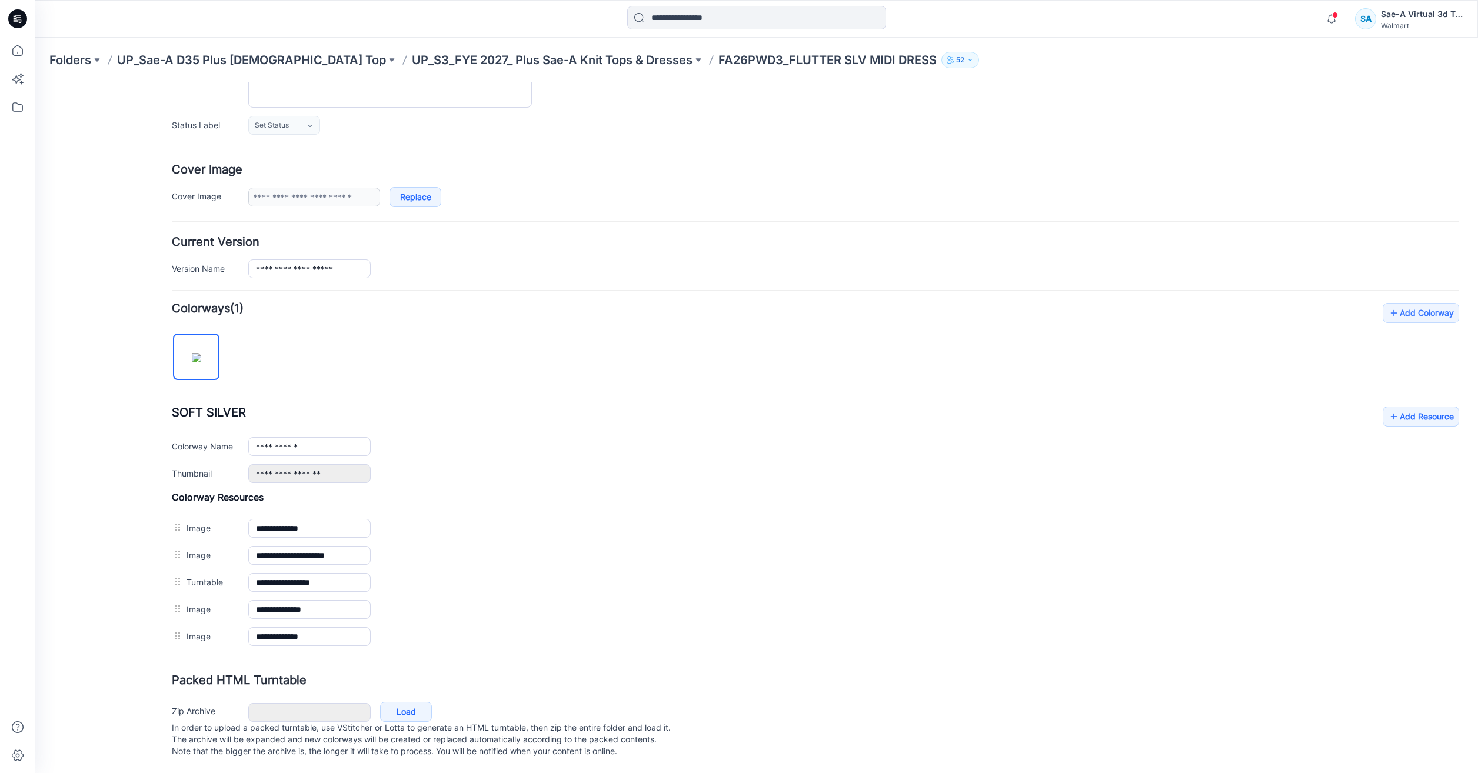
scroll to position [132, 0]
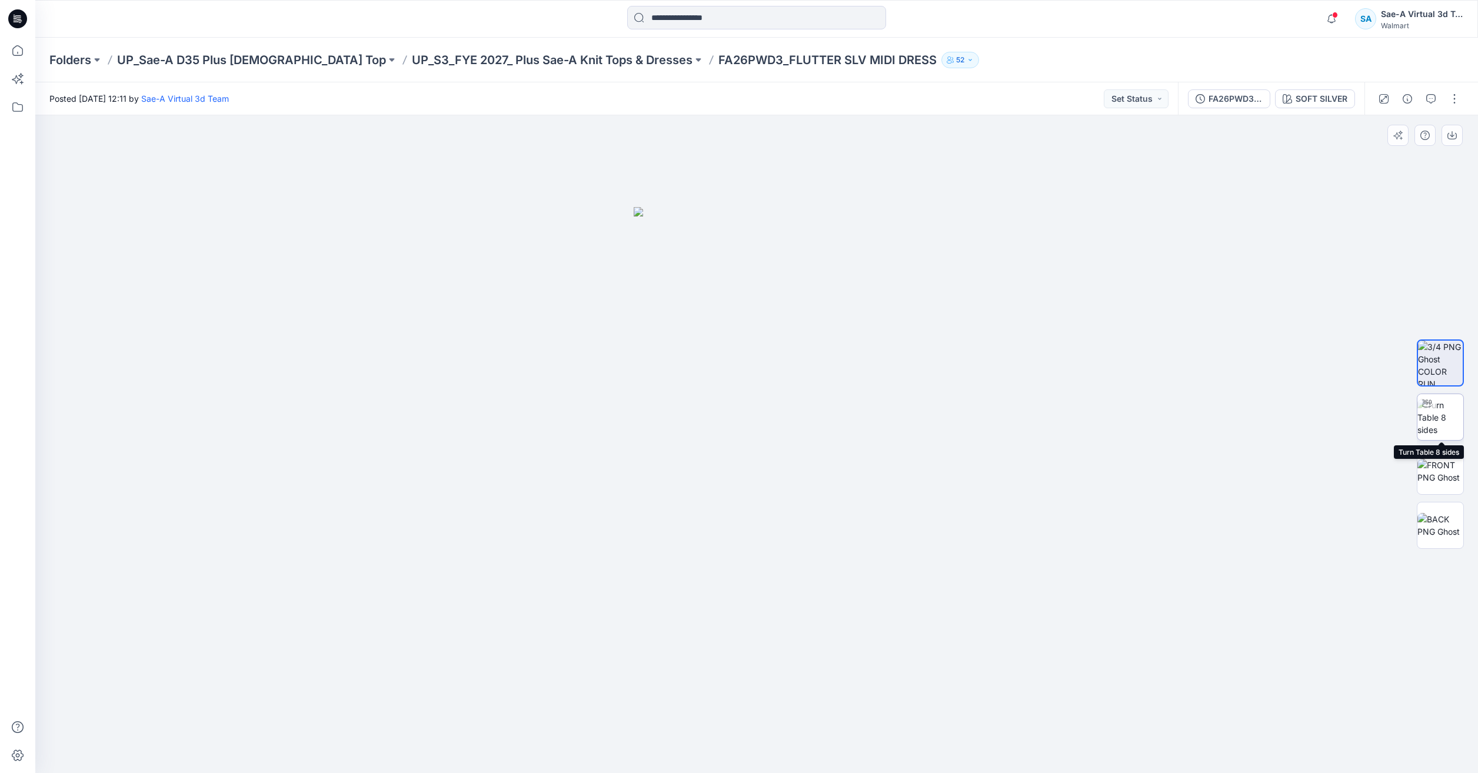
click at [1452, 426] on img at bounding box center [1440, 417] width 46 height 37
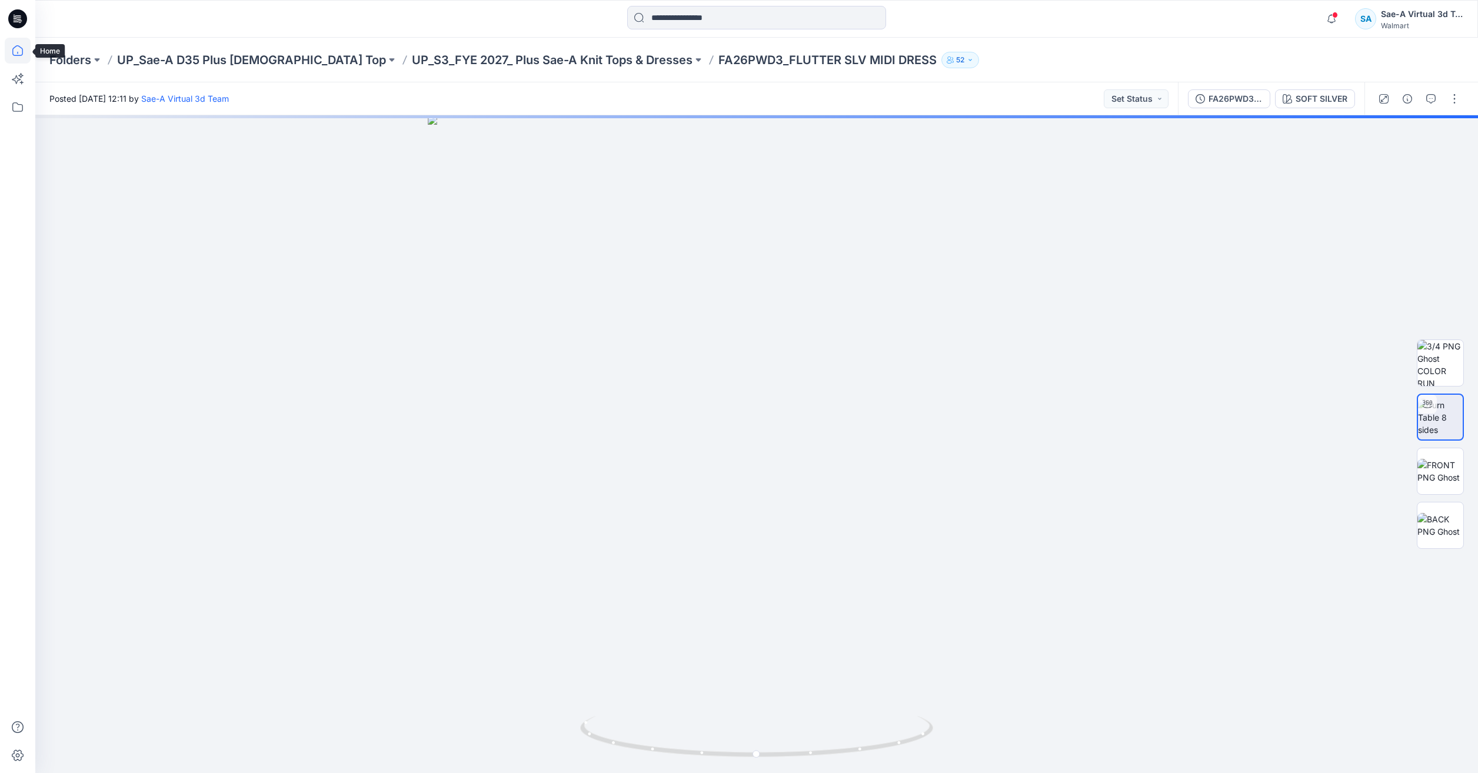
click at [18, 48] on icon at bounding box center [18, 51] width 26 height 26
